Goal: Find specific page/section: Find specific page/section

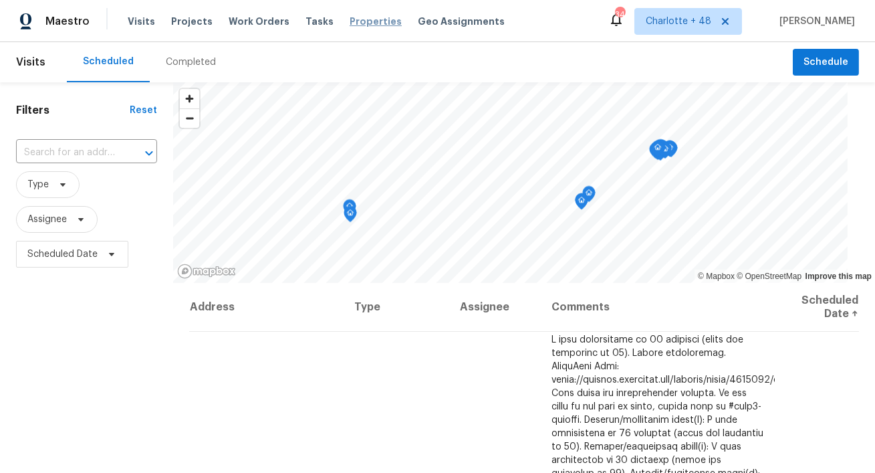
click at [358, 24] on span "Properties" at bounding box center [376, 21] width 52 height 13
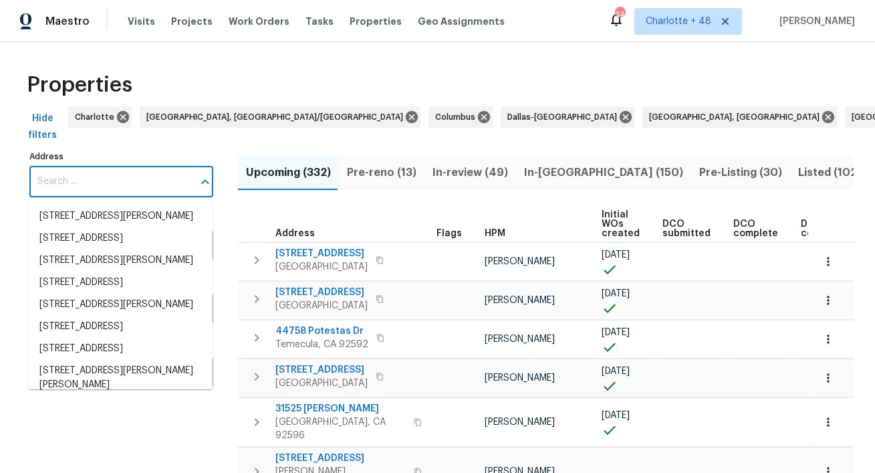
click at [116, 181] on input "Address" at bounding box center [111, 181] width 164 height 31
paste input "1717 Ropehaven C"
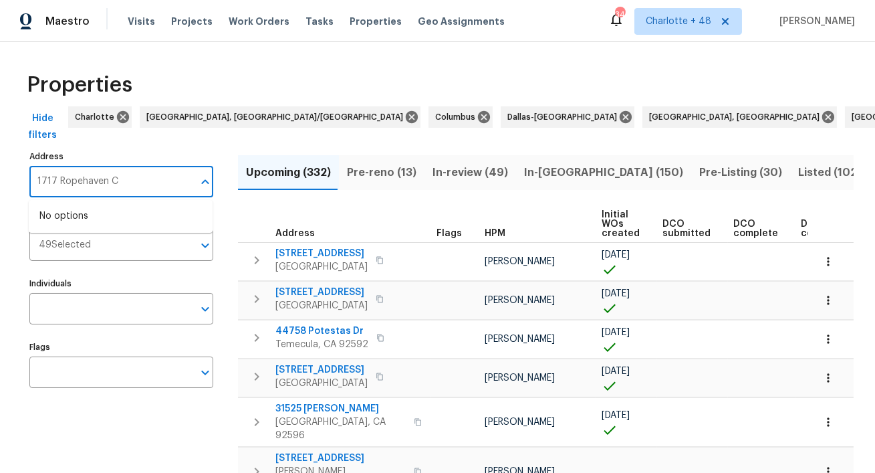
type input "1717 Ropehaven Ct"
click at [122, 220] on li "1717 Ropehaven Ct Perris CA 92571" at bounding box center [121, 216] width 184 height 22
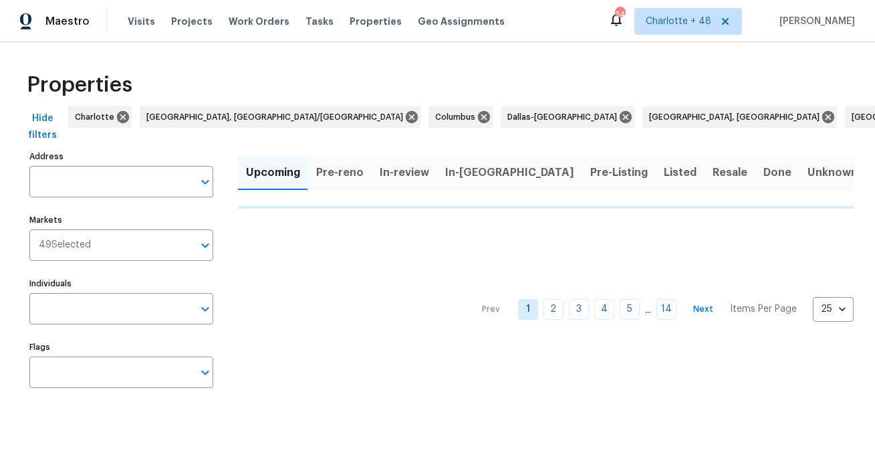
type input "1717 Ropehaven Ct Perris CA 92571"
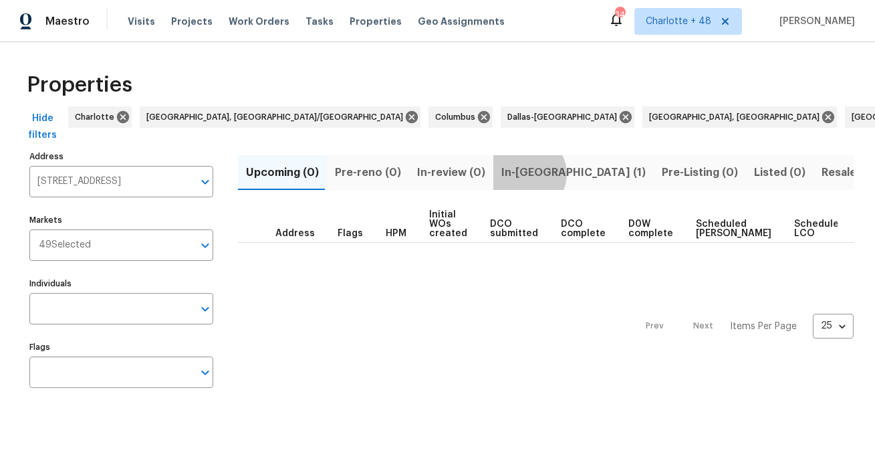
click at [517, 174] on span "In-reno (1)" at bounding box center [574, 172] width 144 height 19
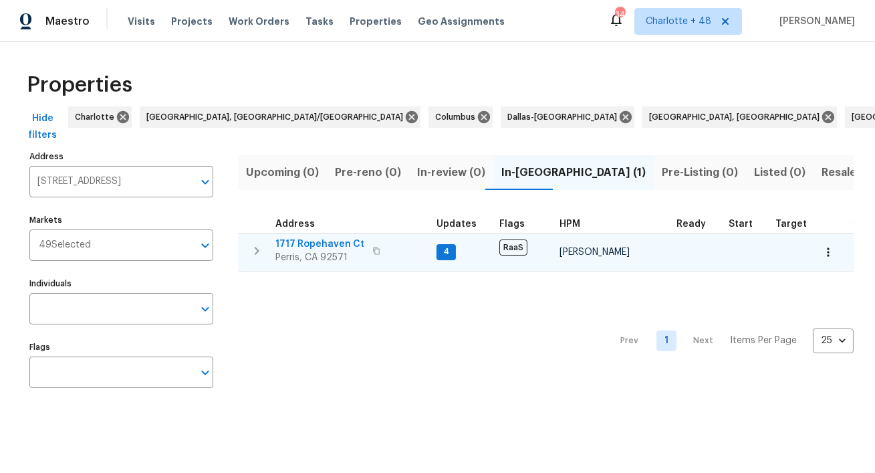
click at [340, 245] on span "1717 Ropehaven Ct" at bounding box center [320, 243] width 89 height 13
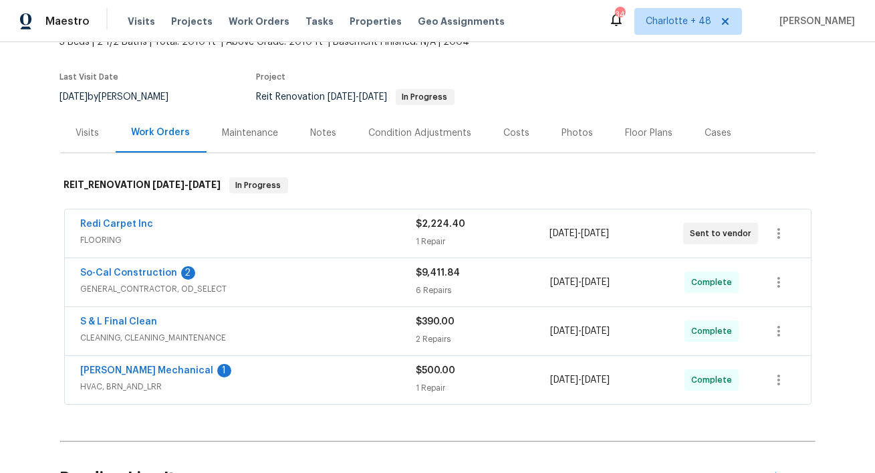
scroll to position [1, 0]
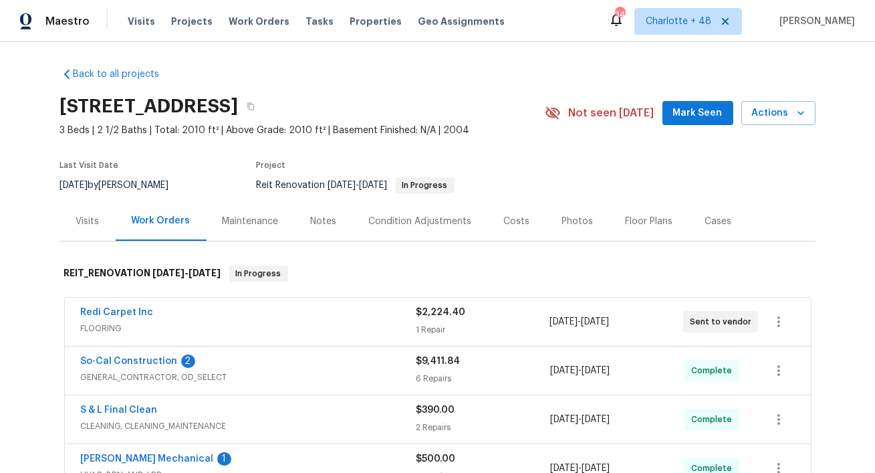
click at [510, 215] on div "Costs" at bounding box center [517, 221] width 26 height 13
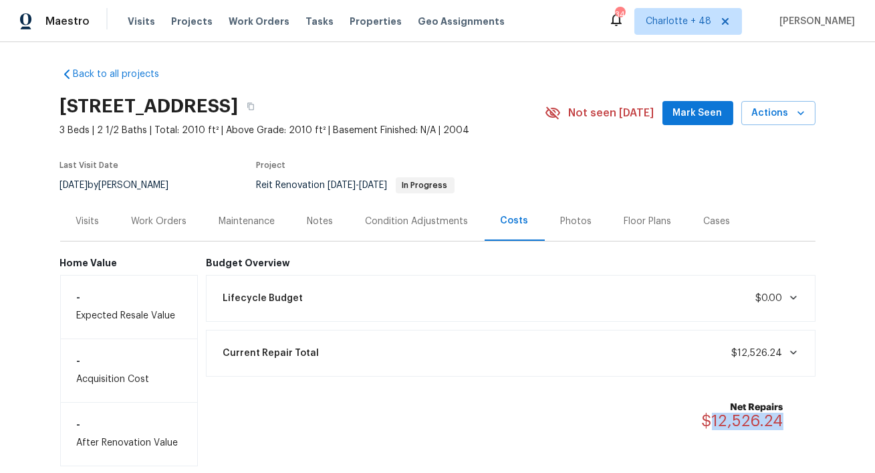
drag, startPoint x: 784, startPoint y: 418, endPoint x: 715, endPoint y: 421, distance: 69.6
click at [715, 421] on div "Net Repairs $12,526.24" at bounding box center [751, 415] width 98 height 29
copy span "12,526.24"
click at [255, 106] on icon "button" at bounding box center [251, 106] width 8 height 8
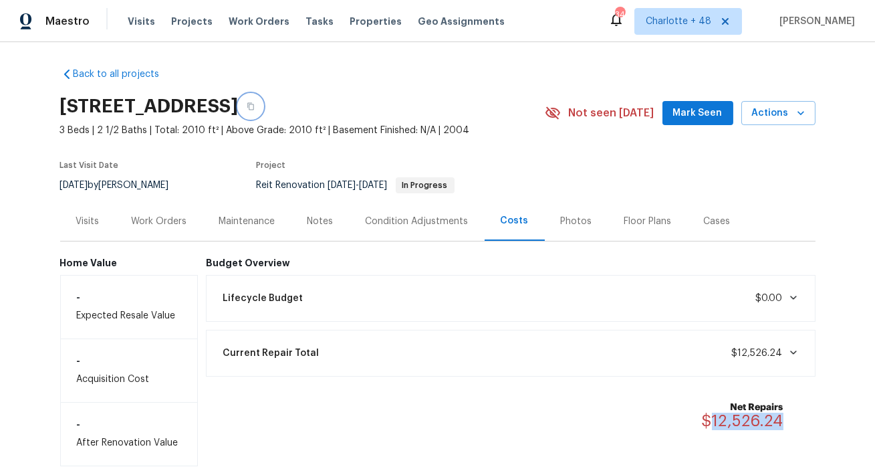
copy span "12,526.24"
click at [801, 118] on icon "button" at bounding box center [800, 112] width 13 height 13
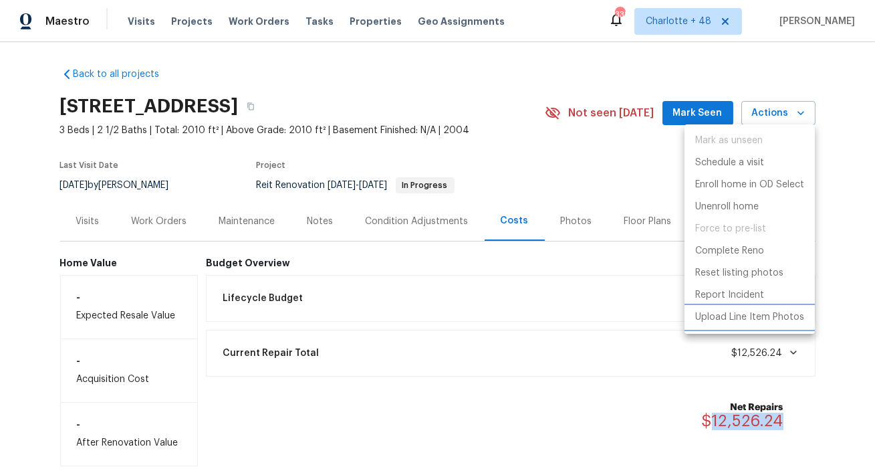
click at [736, 324] on li "Upload Line Item Photos" at bounding box center [750, 317] width 130 height 22
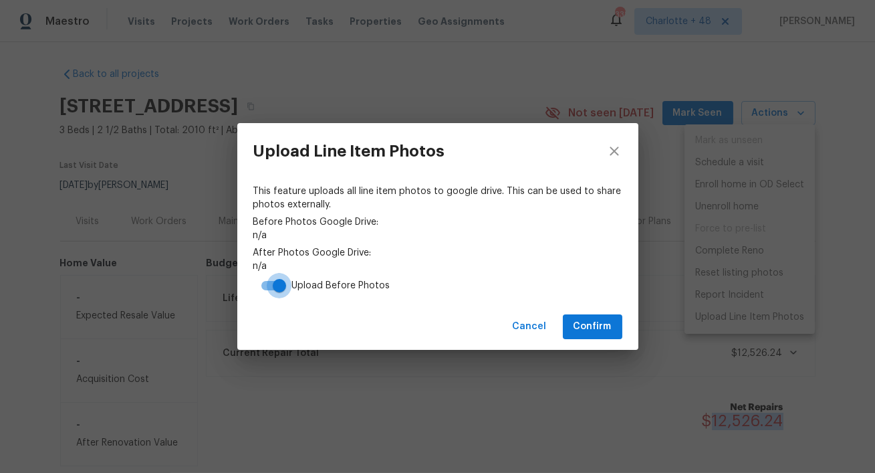
click at [260, 285] on input "checkbox" at bounding box center [279, 285] width 76 height 25
checkbox input "false"
click at [603, 333] on span "Confirm" at bounding box center [593, 326] width 38 height 17
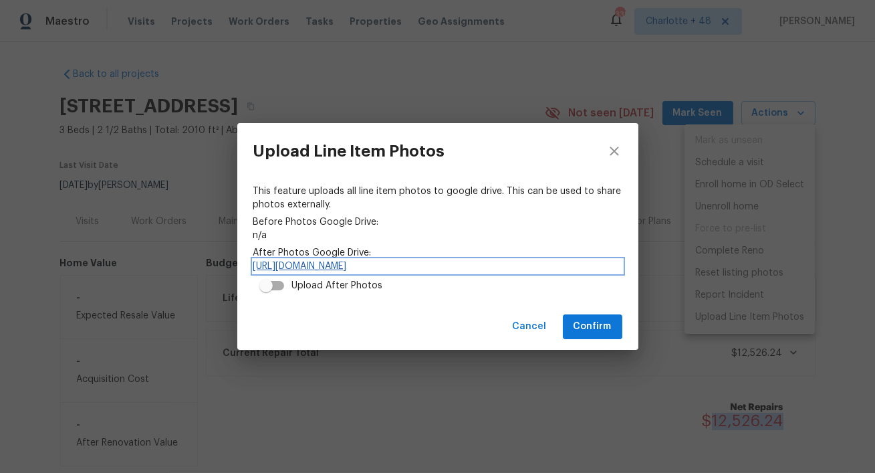
click at [475, 267] on link "https://drive.google.com/drive/folders/1PANlUPKnW8_3G4WTJlTgPspf5CBHObzy" at bounding box center [437, 265] width 369 height 13
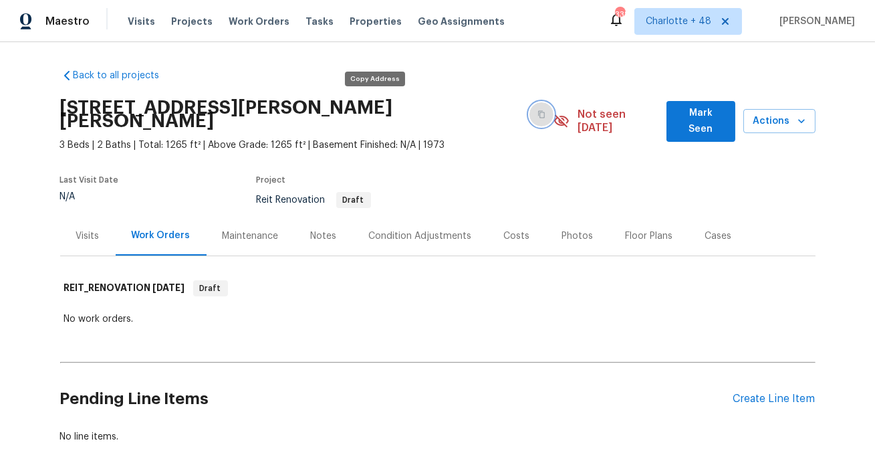
click at [530, 102] on button "button" at bounding box center [542, 114] width 24 height 24
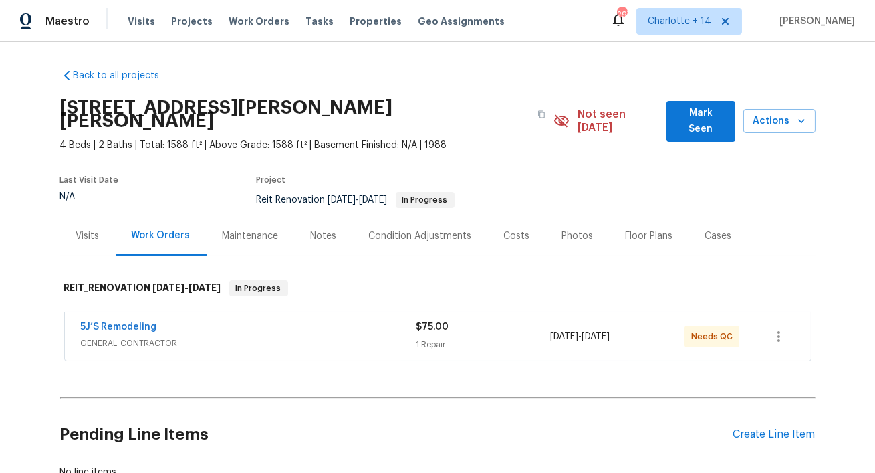
scroll to position [82, 0]
